Goal: Communication & Community: Answer question/provide support

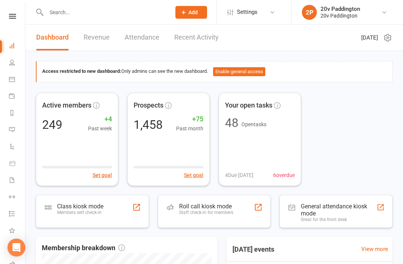
click at [14, 76] on icon at bounding box center [12, 79] width 6 height 6
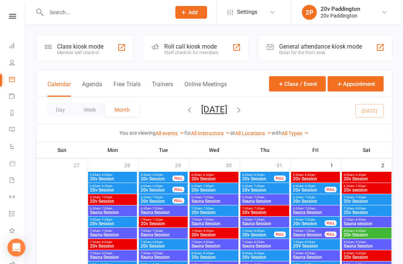
click at [102, 84] on button "Agenda" at bounding box center [92, 89] width 20 height 16
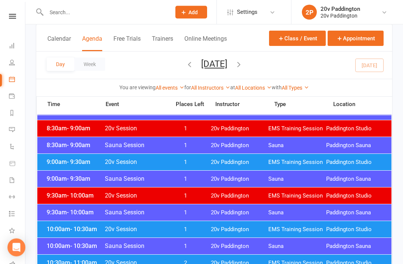
scroll to position [190, 0]
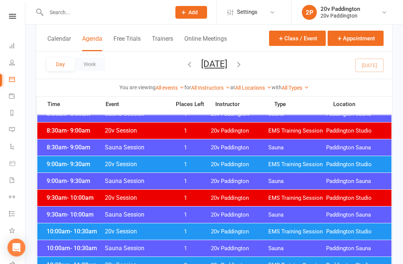
click at [81, 173] on div "9:00am - 9:30am Sauna Session 1 20v [GEOGRAPHIC_DATA] [GEOGRAPHIC_DATA]" at bounding box center [214, 181] width 354 height 16
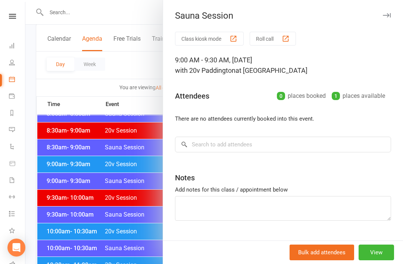
click at [86, 153] on div at bounding box center [213, 132] width 377 height 264
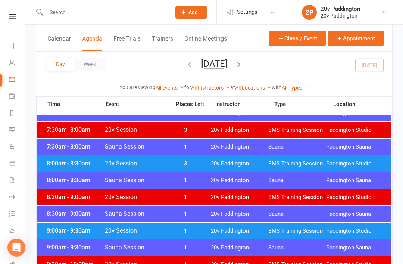
scroll to position [123, 0]
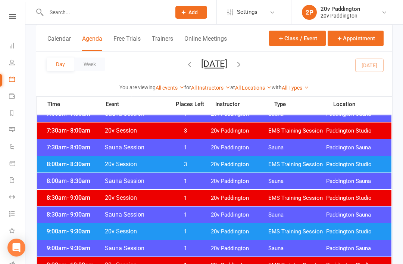
click at [255, 160] on div "8:00am - 8:30am 20v Session 3 20v Paddington EMS Training Session [GEOGRAPHIC_D…" at bounding box center [214, 164] width 354 height 16
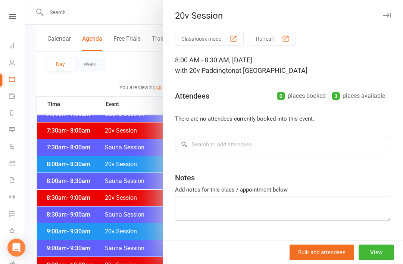
click at [49, 160] on div at bounding box center [213, 132] width 377 height 264
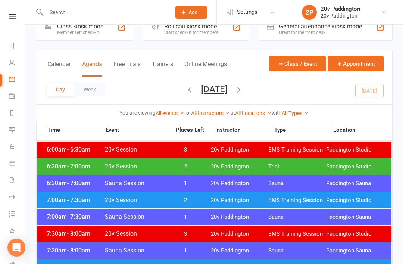
scroll to position [21, 0]
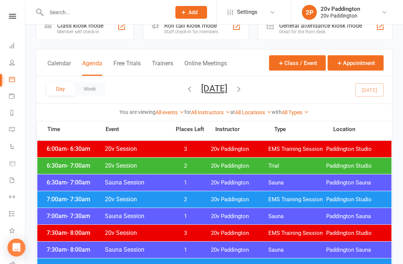
click at [278, 166] on span "Trial" at bounding box center [297, 165] width 58 height 7
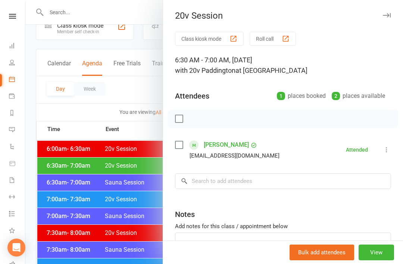
click at [58, 104] on div at bounding box center [213, 132] width 377 height 264
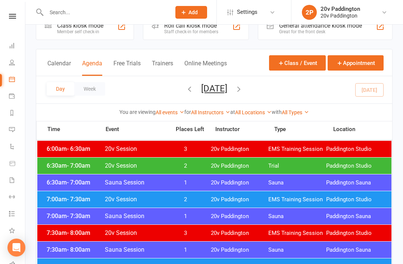
click at [243, 87] on icon "button" at bounding box center [239, 89] width 8 height 8
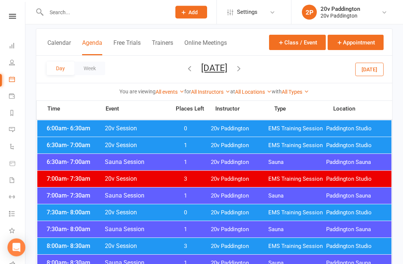
scroll to position [41, 0]
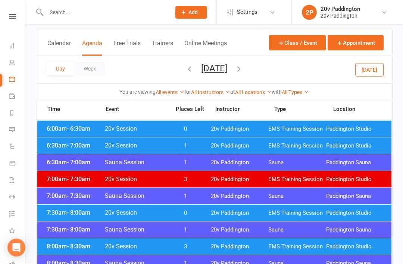
click at [255, 210] on span "20v Paddington" at bounding box center [240, 212] width 58 height 7
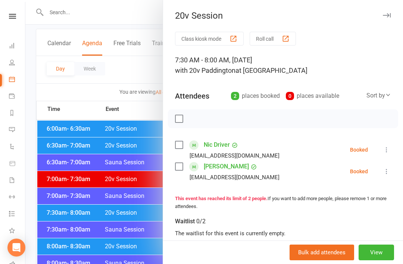
click at [62, 111] on div at bounding box center [213, 132] width 377 height 264
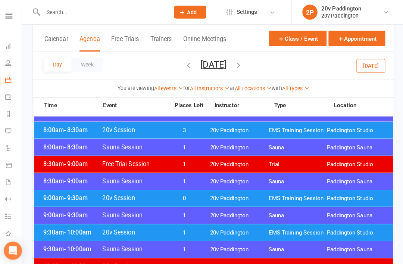
click at [254, 194] on span "20v Paddington" at bounding box center [240, 195] width 58 height 7
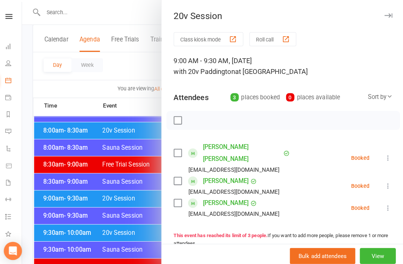
click at [58, 116] on div at bounding box center [213, 132] width 377 height 264
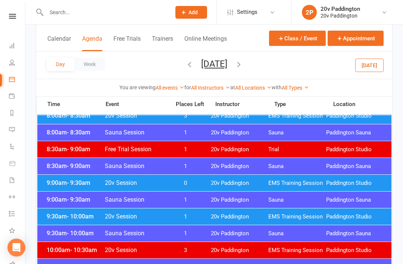
scroll to position [171, 0]
click at [285, 179] on div "9:00am - 9:30am 20v Session 0 20v Paddington EMS Training Session [GEOGRAPHIC_D…" at bounding box center [214, 183] width 354 height 16
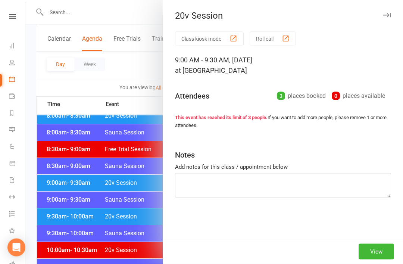
scroll to position [172, 0]
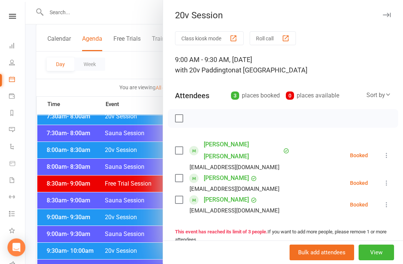
click at [135, 204] on div at bounding box center [213, 132] width 377 height 264
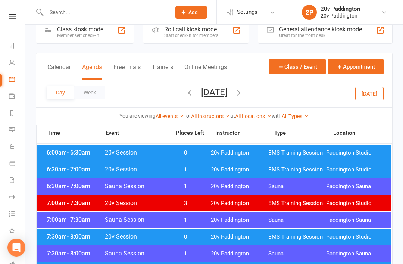
scroll to position [0, 0]
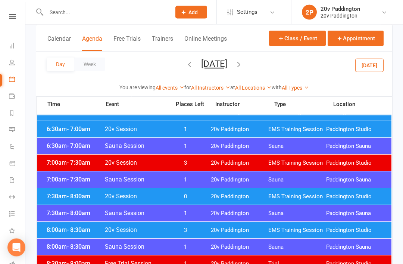
click at [272, 199] on span "EMS Training Session" at bounding box center [297, 196] width 58 height 7
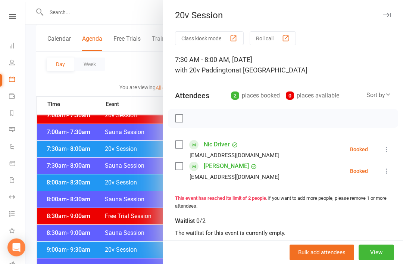
scroll to position [106, 0]
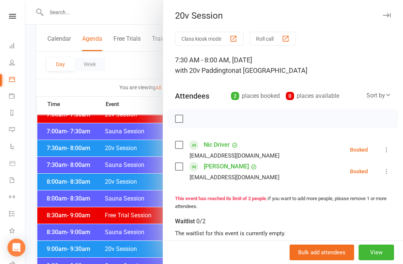
click at [144, 249] on div at bounding box center [213, 132] width 377 height 264
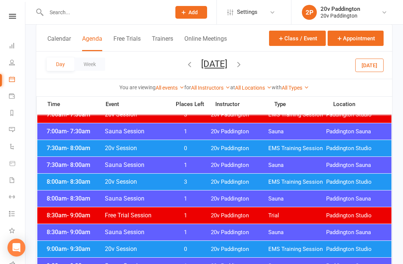
click at [205, 247] on div "9:00am - 9:30am 20v Session 0 20v Paddington EMS Training Session [GEOGRAPHIC_D…" at bounding box center [214, 248] width 354 height 16
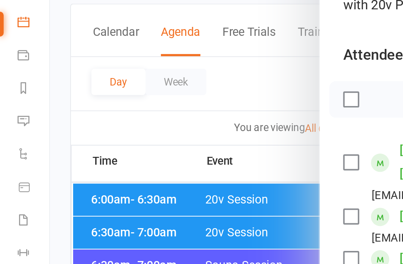
scroll to position [68, 0]
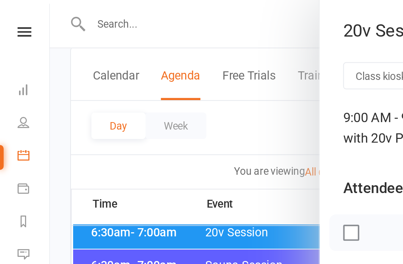
click at [44, 86] on div at bounding box center [213, 132] width 377 height 264
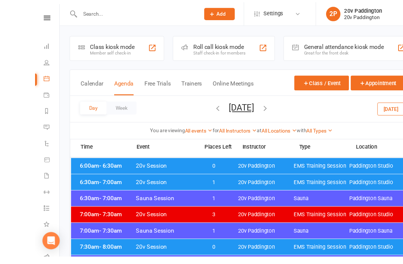
scroll to position [4, 0]
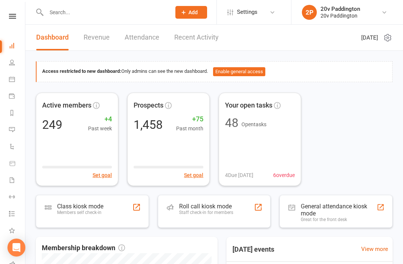
click at [13, 132] on icon at bounding box center [12, 129] width 6 height 6
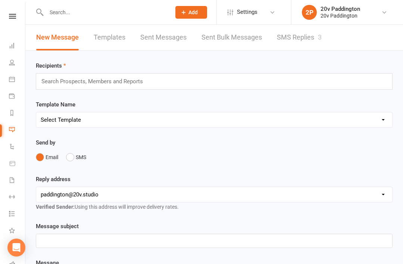
click at [283, 46] on link "SMS Replies 3" at bounding box center [299, 38] width 45 height 26
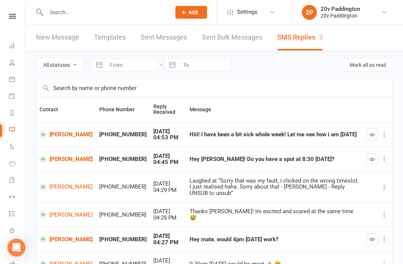
click at [45, 1] on div at bounding box center [101, 12] width 130 height 24
click at [41, 0] on div at bounding box center [101, 12] width 130 height 24
click at [54, 155] on link "Tara Preece" at bounding box center [66, 158] width 53 height 7
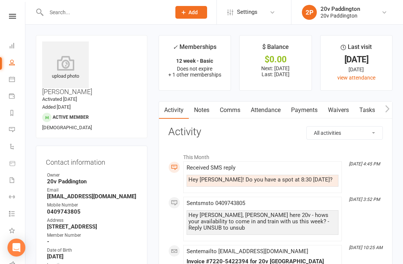
click at [235, 105] on link "Comms" at bounding box center [229, 109] width 31 height 17
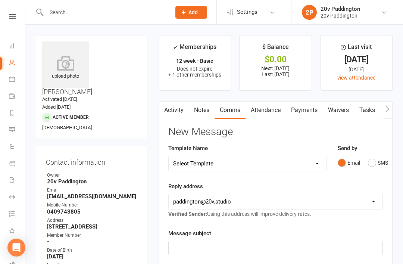
click at [370, 157] on button "SMS" at bounding box center [378, 162] width 20 height 14
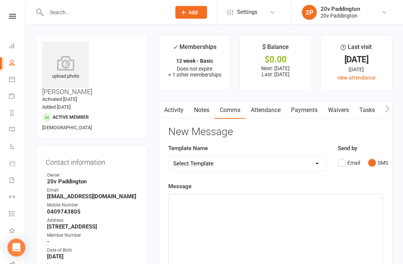
click at [294, 227] on div "﻿" at bounding box center [276, 250] width 214 height 112
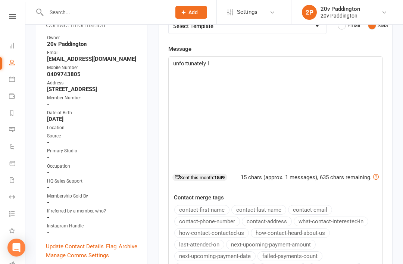
click at [289, 69] on div "unfortunately I" at bounding box center [276, 113] width 214 height 112
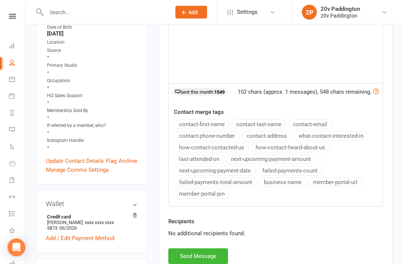
click at [214, 259] on button "Send Message" at bounding box center [198, 256] width 60 height 16
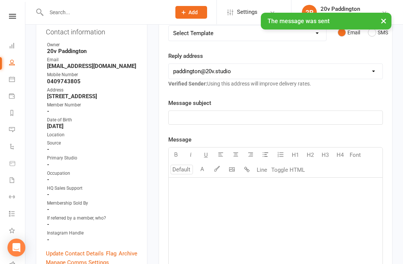
scroll to position [130, 0]
click at [48, 0] on div at bounding box center [101, 12] width 130 height 24
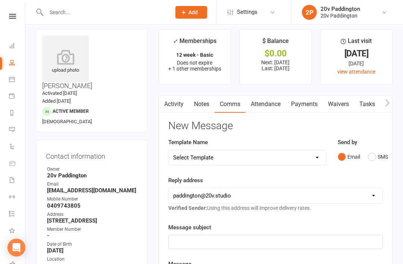
scroll to position [0, 0]
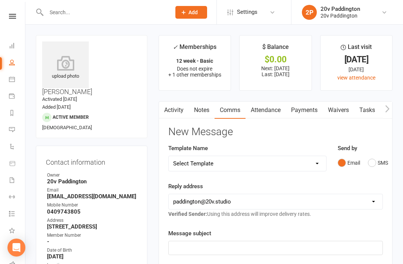
click at [182, 105] on link "Activity" at bounding box center [174, 109] width 30 height 17
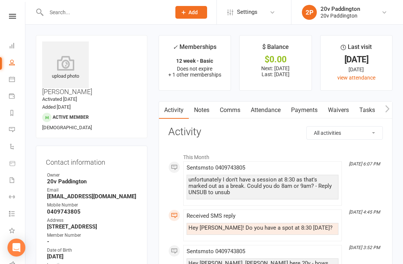
click at [233, 113] on link "Comms" at bounding box center [229, 109] width 31 height 17
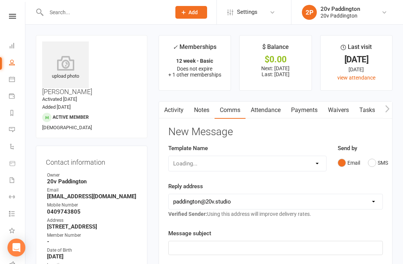
click at [375, 163] on button "SMS" at bounding box center [378, 162] width 20 height 14
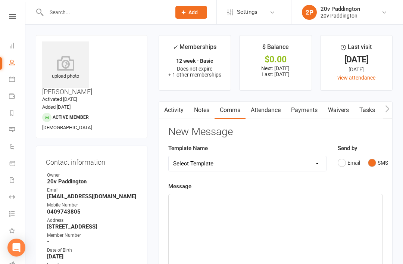
click at [304, 224] on div "﻿" at bounding box center [276, 250] width 214 height 112
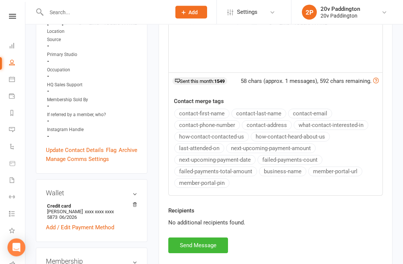
click at [213, 244] on button "Send Message" at bounding box center [198, 246] width 60 height 16
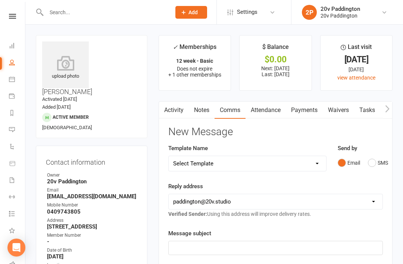
click at [21, 128] on link "Messages 3" at bounding box center [17, 130] width 17 height 17
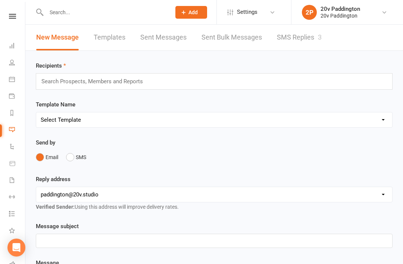
click at [315, 31] on link "SMS Replies 3" at bounding box center [299, 38] width 45 height 26
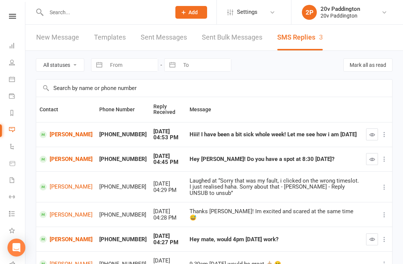
scroll to position [14, 0]
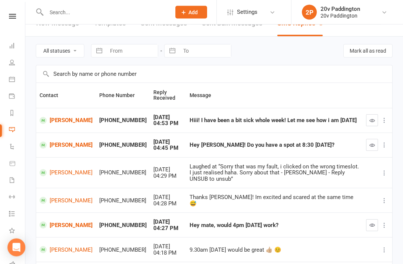
click at [374, 219] on button "button" at bounding box center [372, 225] width 12 height 12
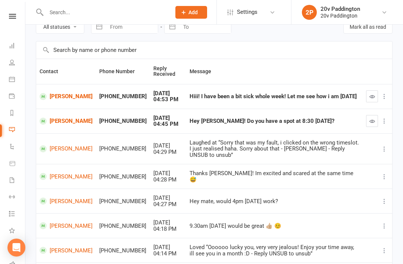
click at [54, 95] on link "Silviya Saikali" at bounding box center [66, 96] width 53 height 7
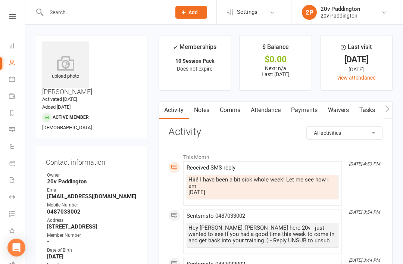
click at [220, 107] on link "Comms" at bounding box center [229, 109] width 31 height 17
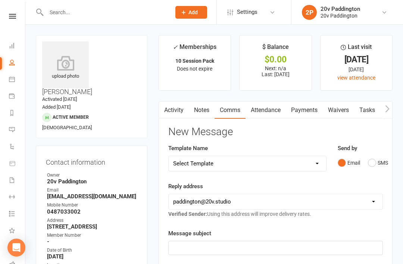
click at [380, 150] on div "Send by Email SMS" at bounding box center [359, 157] width 45 height 26
click at [375, 164] on button "SMS" at bounding box center [378, 162] width 20 height 14
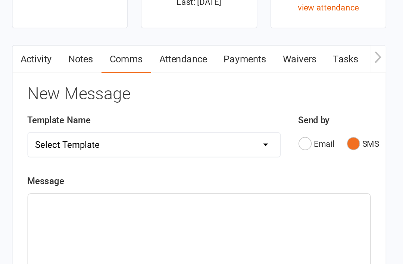
click at [183, 158] on p "﻿" at bounding box center [275, 162] width 205 height 9
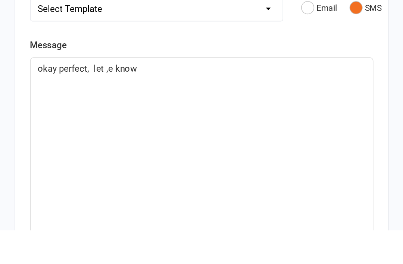
click at [173, 160] on span "okay perfect, let ,e know" at bounding box center [204, 163] width 62 height 7
click at [173, 158] on p "okay perfect, let ,e know" at bounding box center [275, 162] width 205 height 9
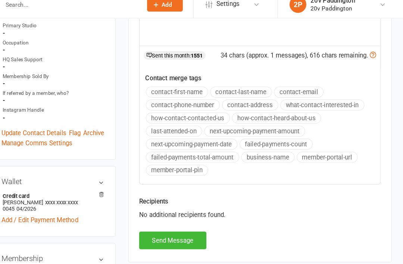
click at [180, 197] on div "Recipients No additional recipients found." at bounding box center [276, 197] width 226 height 31
click at [168, 216] on button "Send Message" at bounding box center [198, 222] width 60 height 16
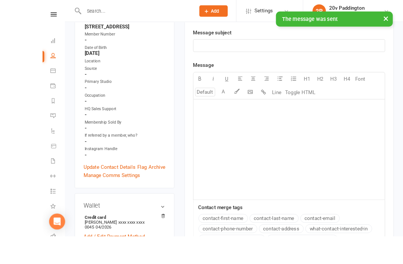
scroll to position [255, 0]
